Goal: Information Seeking & Learning: Learn about a topic

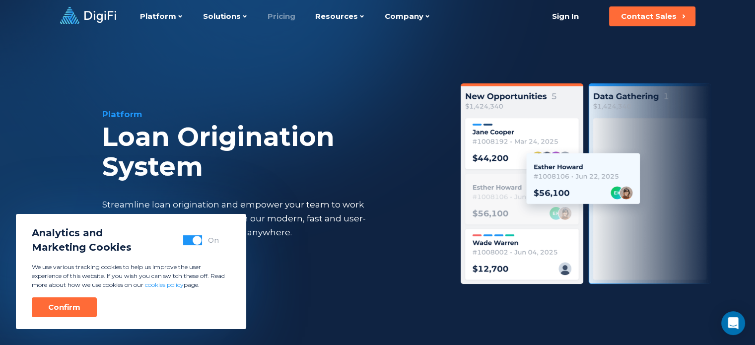
click at [277, 16] on link "Pricing" at bounding box center [281, 16] width 28 height 33
click at [290, 252] on div "Platform Loan Origination System Streamline loan origination and empower your t…" at bounding box center [268, 185] width 333 height 155
